Goal: Task Accomplishment & Management: Manage account settings

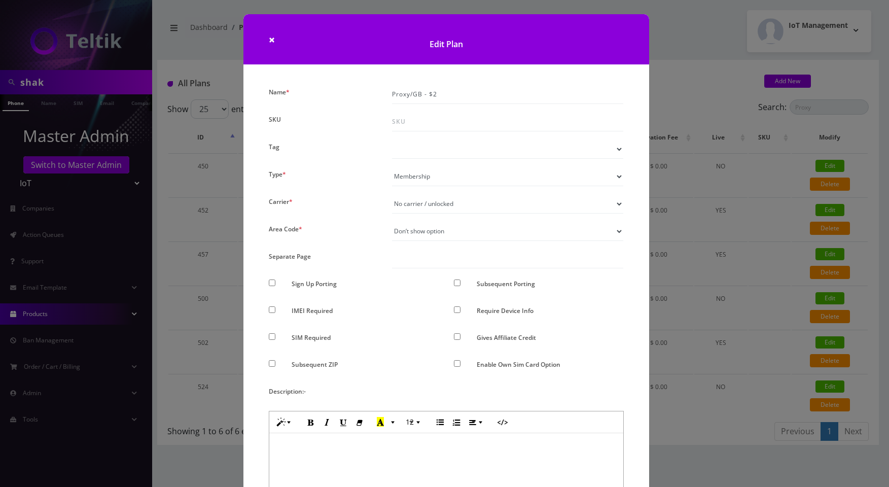
select select "4"
select select "0"
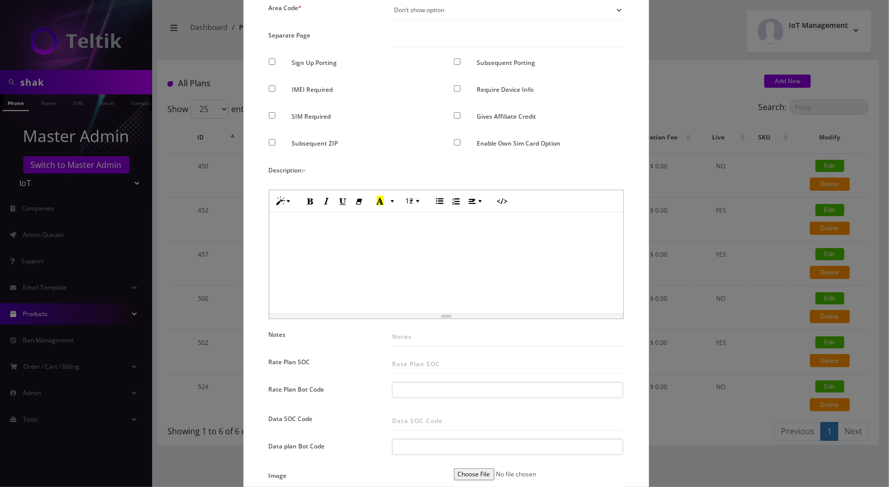
click at [195, 123] on div "× Edit Plan Name * Proxy/GB - $2 SKU Tag Type * Voice Data Wearable Membership …" at bounding box center [444, 243] width 889 height 487
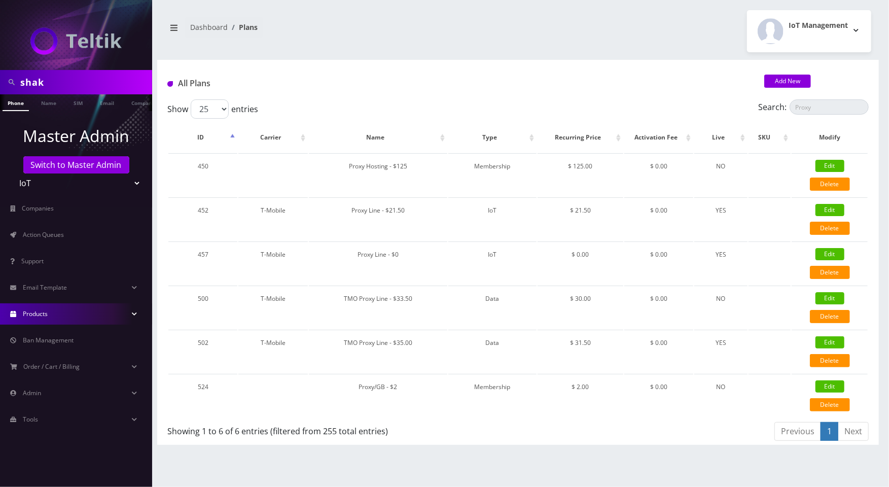
click at [102, 90] on input "shak" at bounding box center [84, 81] width 129 height 19
paste input "[EMAIL_ADDRESS][DOMAIN_NAME]"
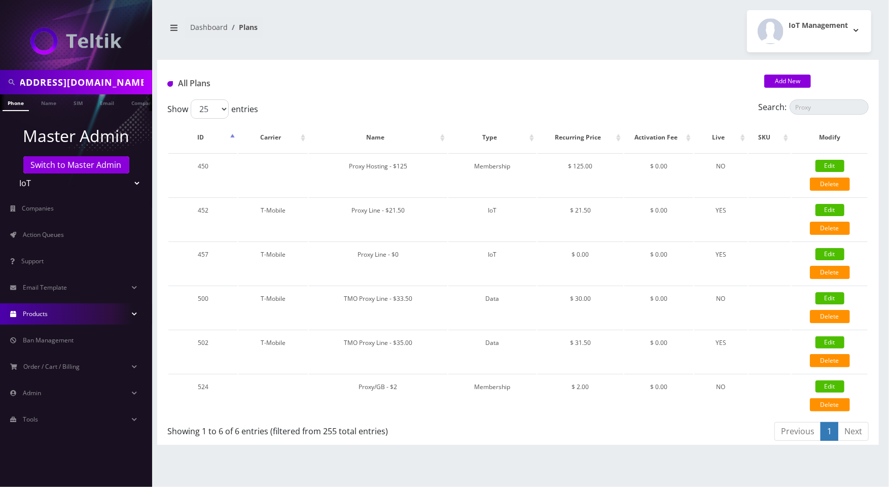
type input "[EMAIL_ADDRESS][DOMAIN_NAME]"
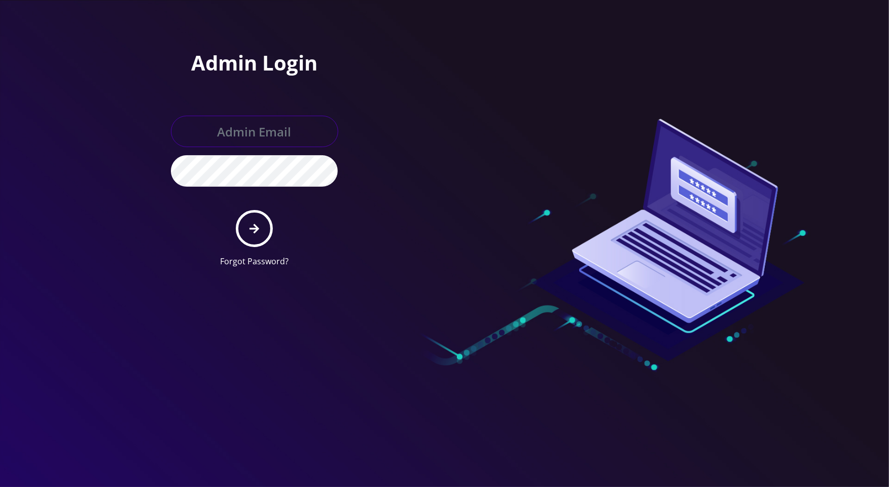
type input "[PERSON_NAME][EMAIL_ADDRESS][DOMAIN_NAME]"
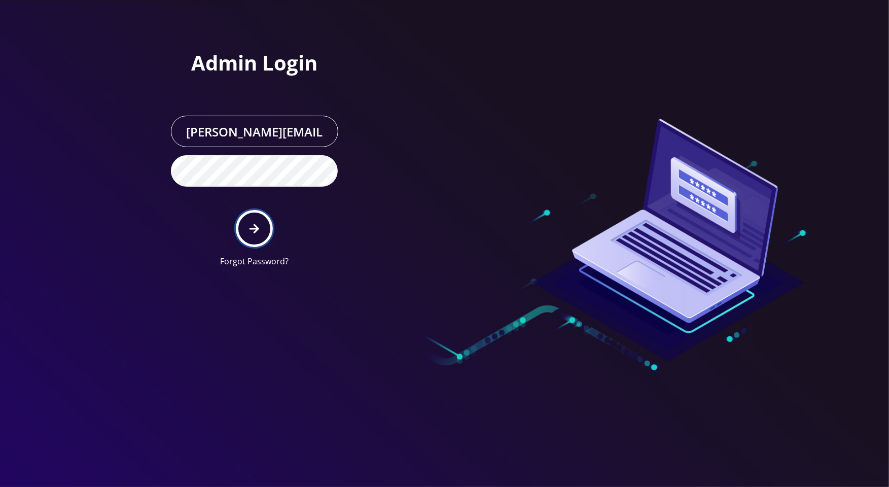
click at [261, 221] on button "submit" at bounding box center [254, 228] width 37 height 37
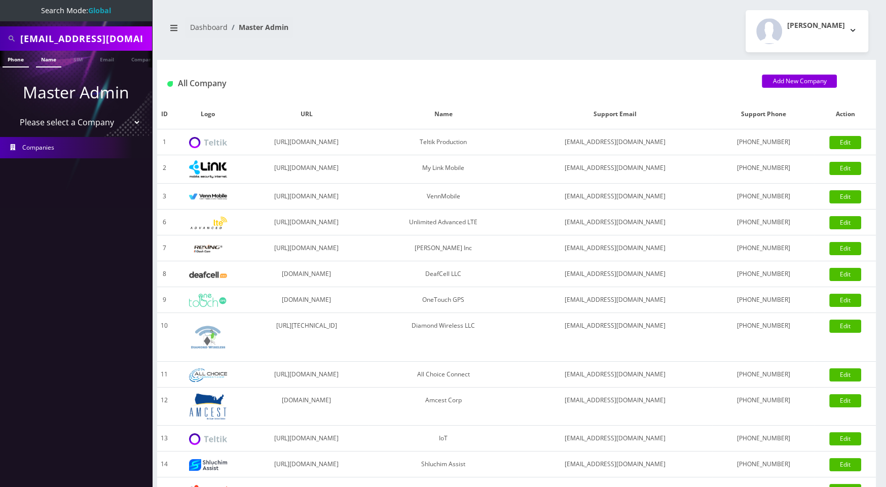
click at [45, 60] on link "Name" at bounding box center [48, 59] width 25 height 17
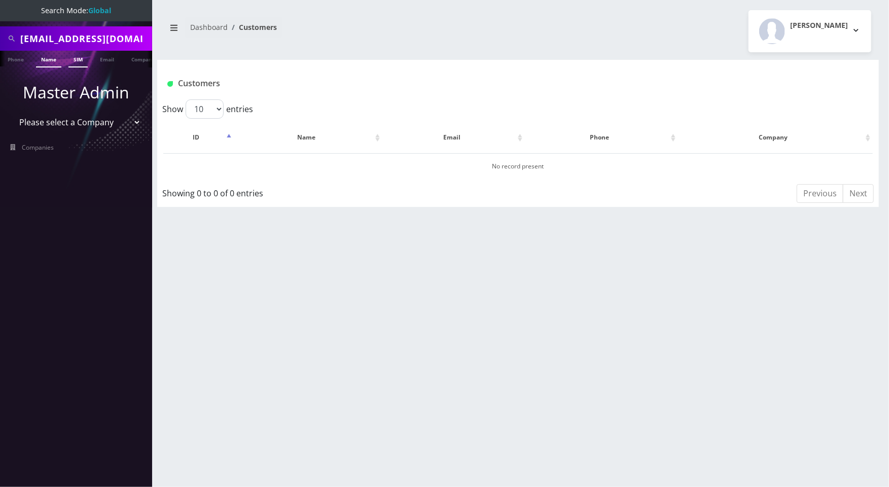
click at [83, 58] on link "SIM" at bounding box center [77, 59] width 19 height 17
click at [104, 59] on link "Email" at bounding box center [107, 59] width 24 height 17
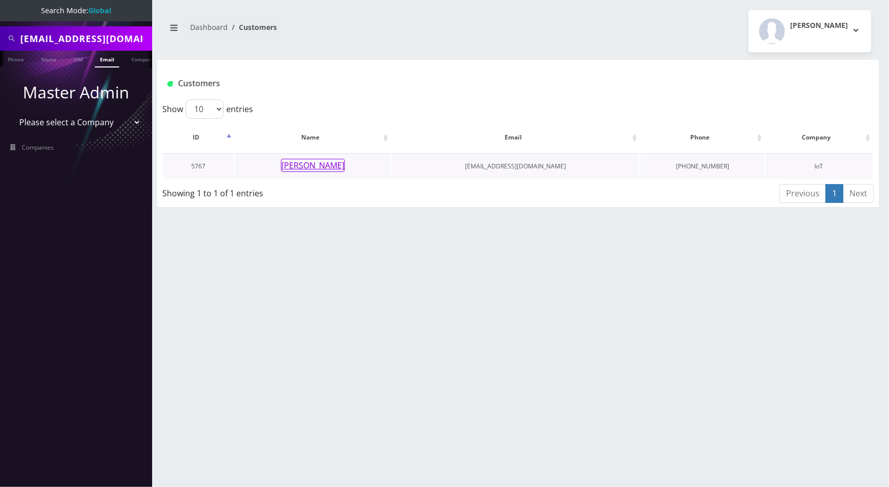
click at [304, 167] on button "[PERSON_NAME]" at bounding box center [313, 165] width 64 height 13
